Goal: Information Seeking & Learning: Learn about a topic

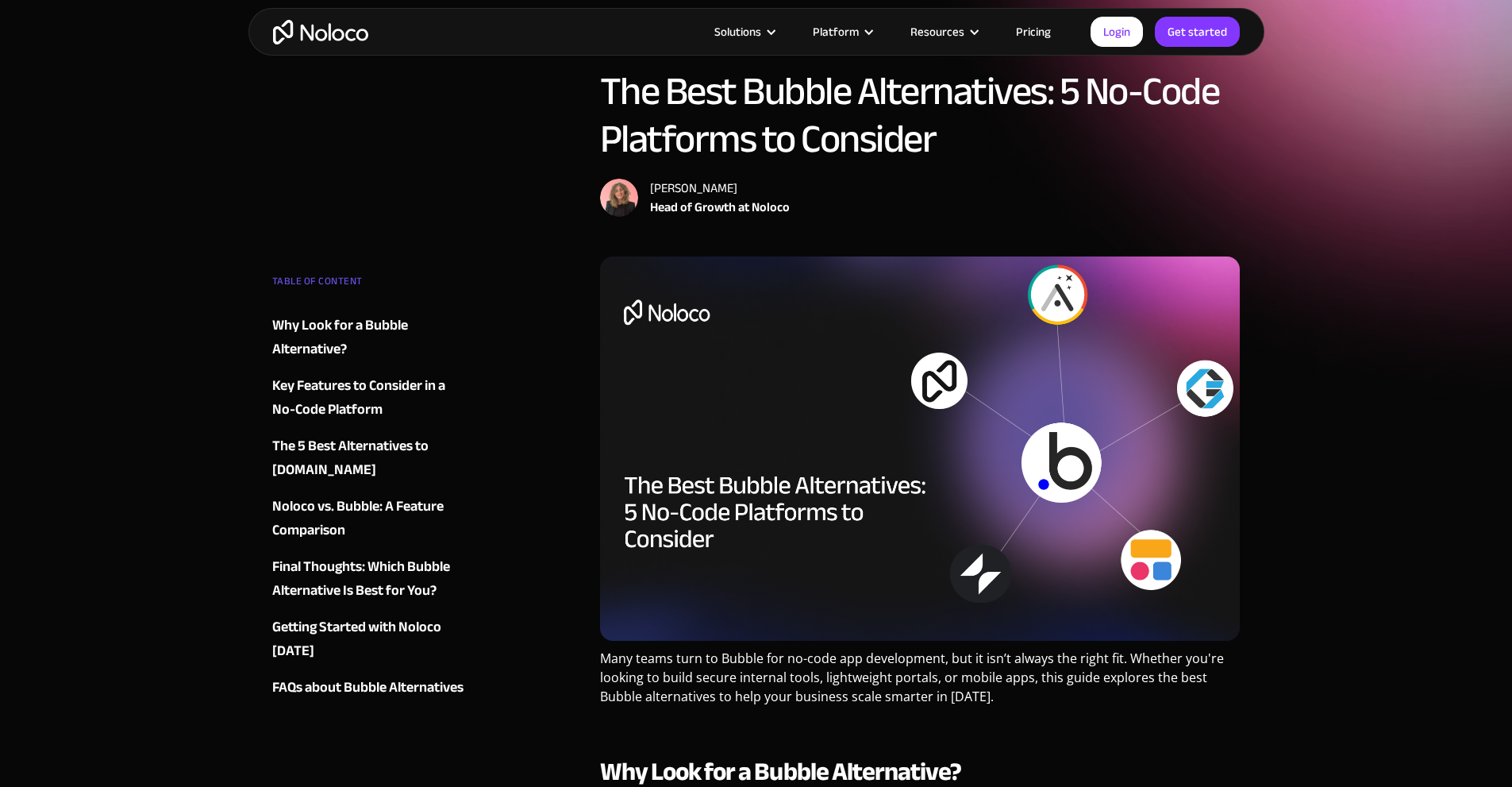
scroll to position [159, 0]
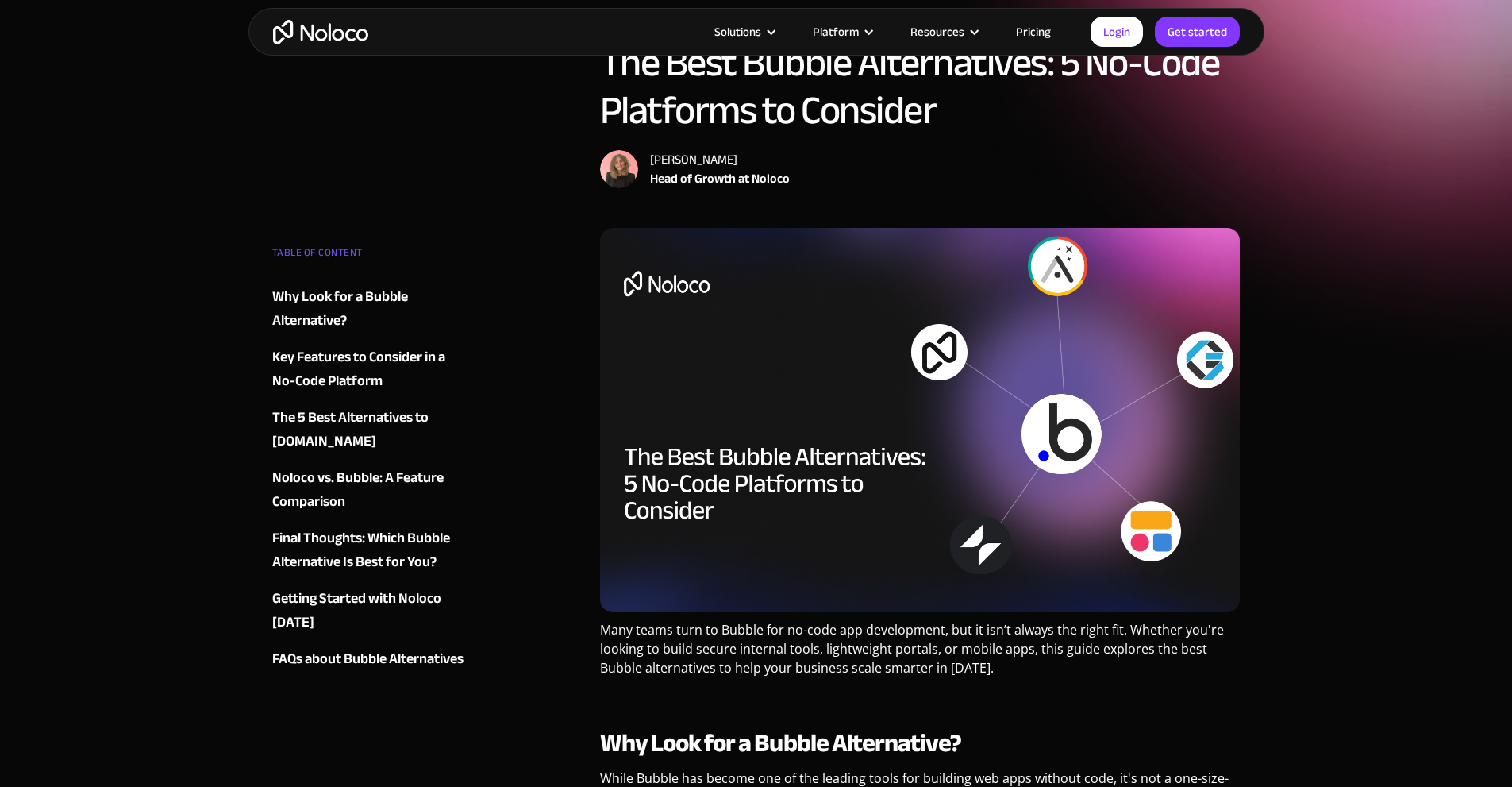
click at [298, 437] on div "The 5 Best Alternatives to [DOMAIN_NAME]" at bounding box center [369, 429] width 192 height 47
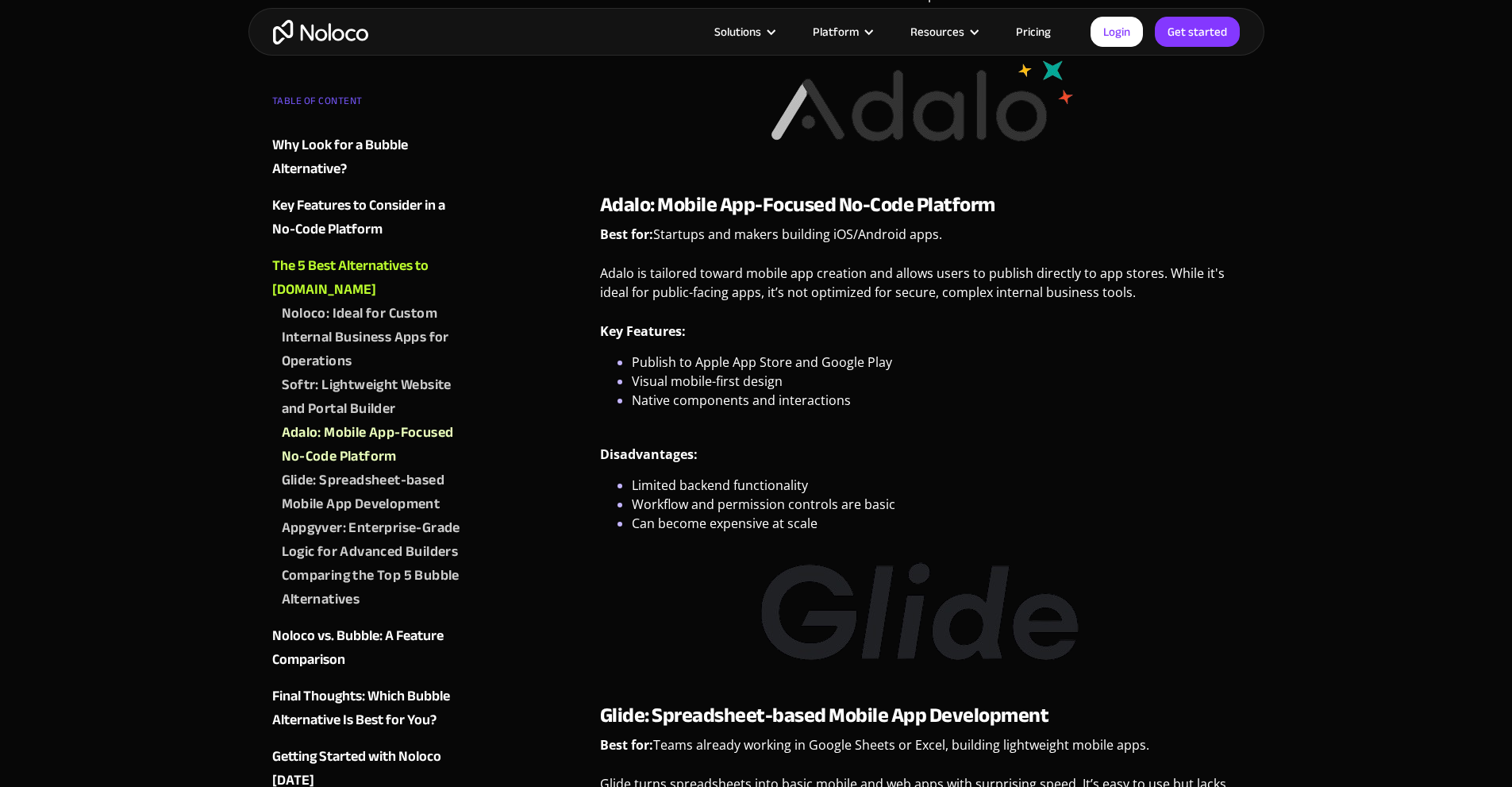
scroll to position [3627, 0]
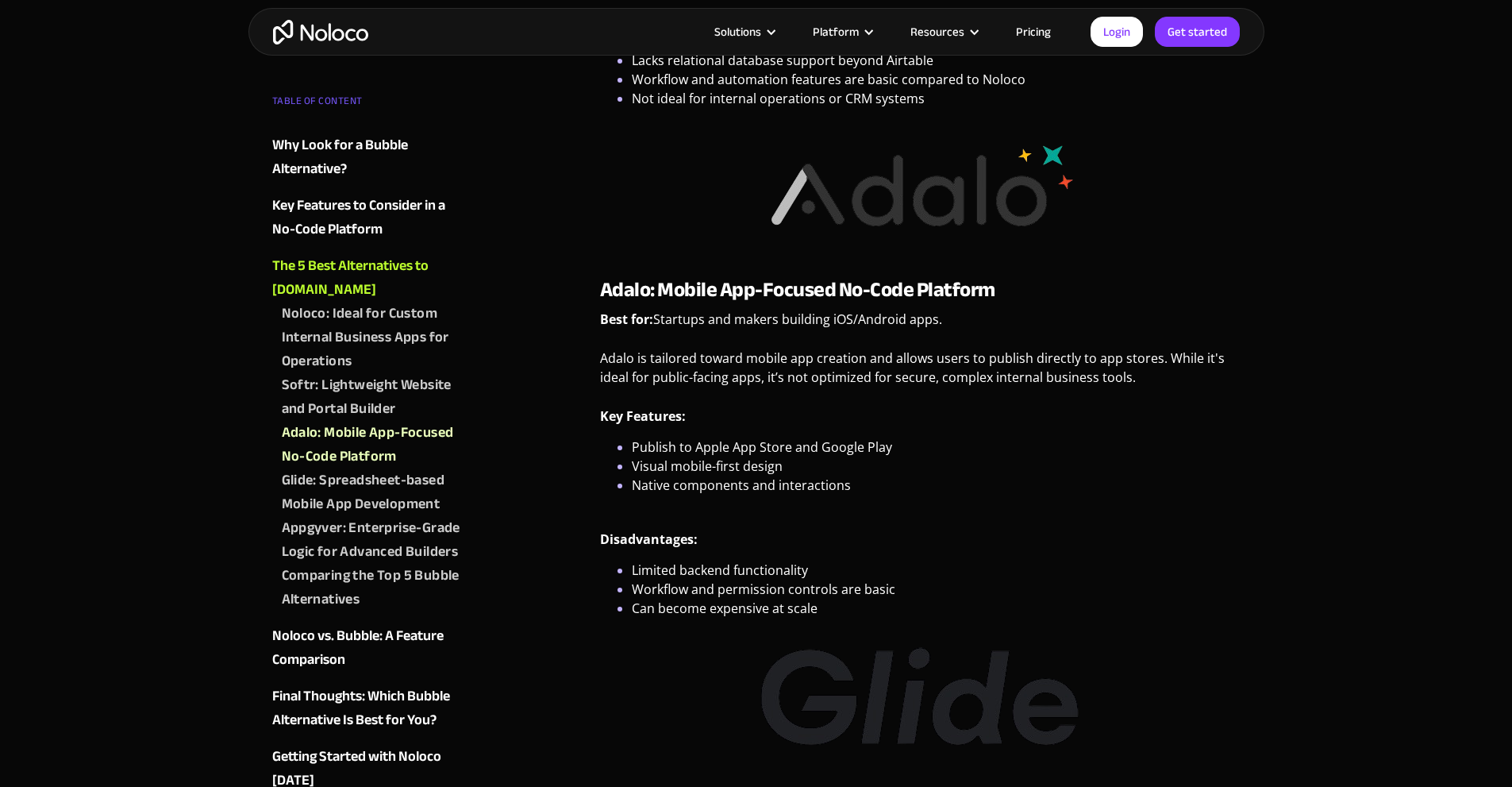
click at [340, 29] on img "home" at bounding box center [320, 32] width 95 height 24
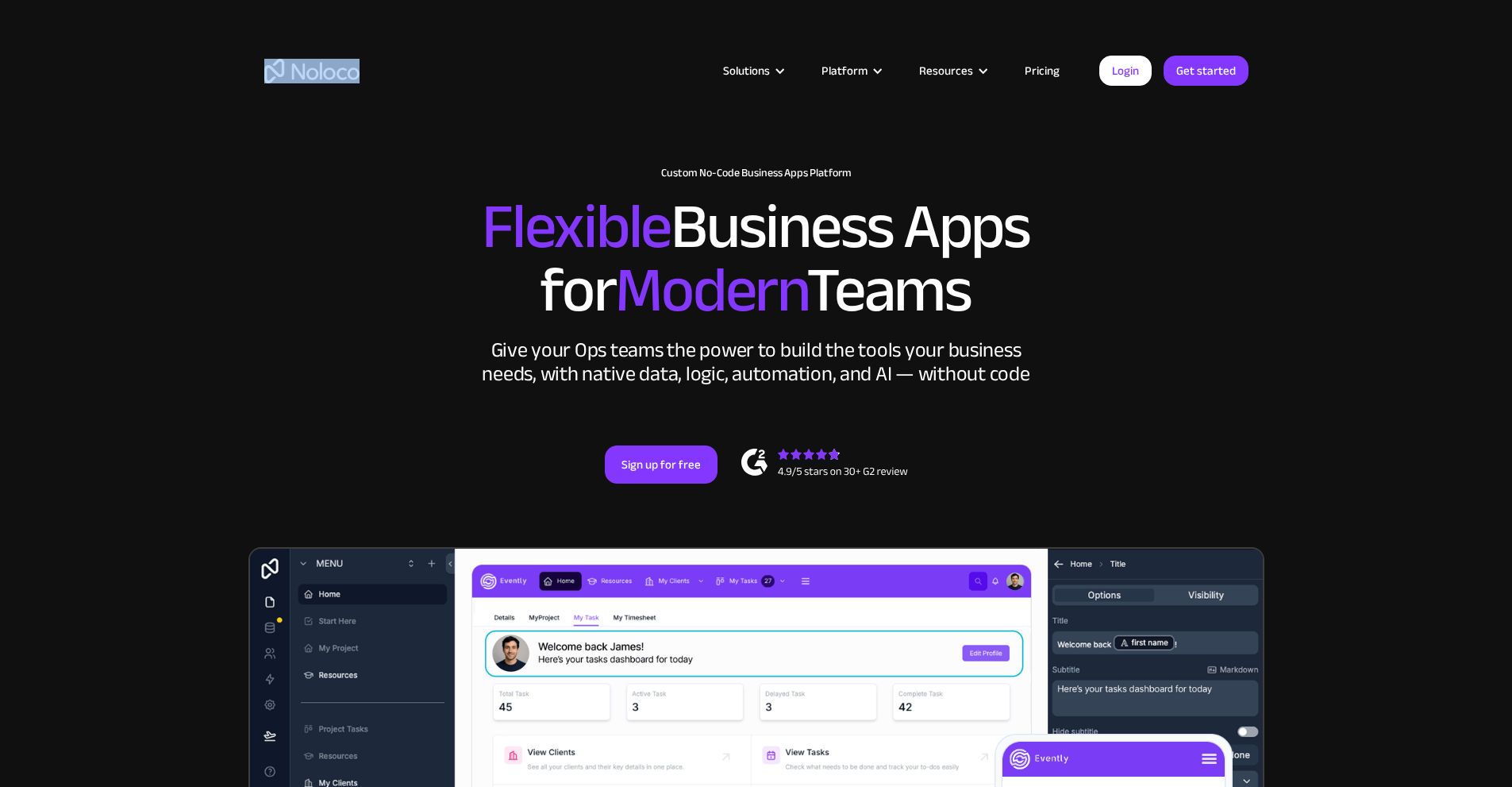
drag, startPoint x: 368, startPoint y: 70, endPoint x: 295, endPoint y: 69, distance: 73.0
click at [295, 69] on div "Solutions Use Cases Business Types Project Management Keep track of customers, …" at bounding box center [756, 70] width 1016 height 62
click at [416, 77] on article "Solutions Use Cases Business Types Project Management Keep track of customers, …" at bounding box center [729, 71] width 740 height 20
